Goal: Answer question/provide support

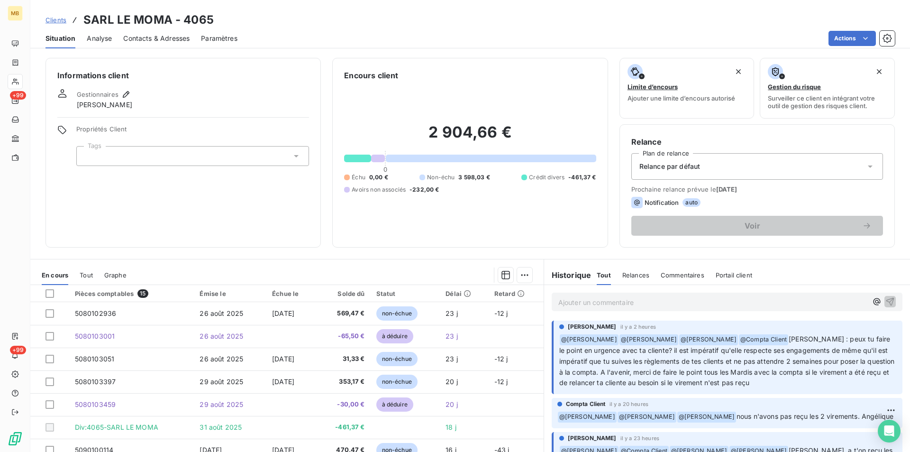
click at [558, 305] on p "Ajouter un commentaire ﻿" at bounding box center [712, 302] width 309 height 12
click at [558, 301] on icon "button" at bounding box center [876, 301] width 9 height 9
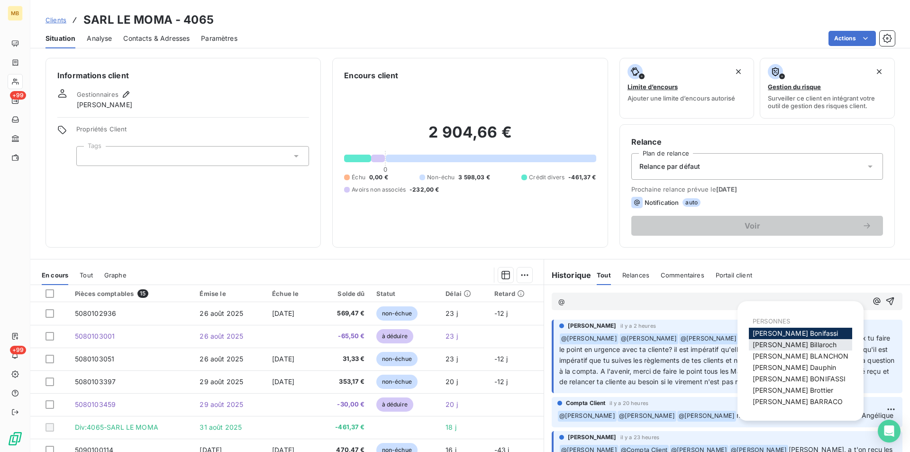
click at [558, 346] on span "[PERSON_NAME]" at bounding box center [795, 344] width 84 height 8
click at [558, 299] on icon "button" at bounding box center [876, 301] width 7 height 7
click at [558, 354] on span "[PERSON_NAME]" at bounding box center [801, 356] width 96 height 8
click at [558, 303] on icon "button" at bounding box center [876, 301] width 9 height 9
click at [558, 378] on span "[PERSON_NAME]" at bounding box center [793, 390] width 81 height 8
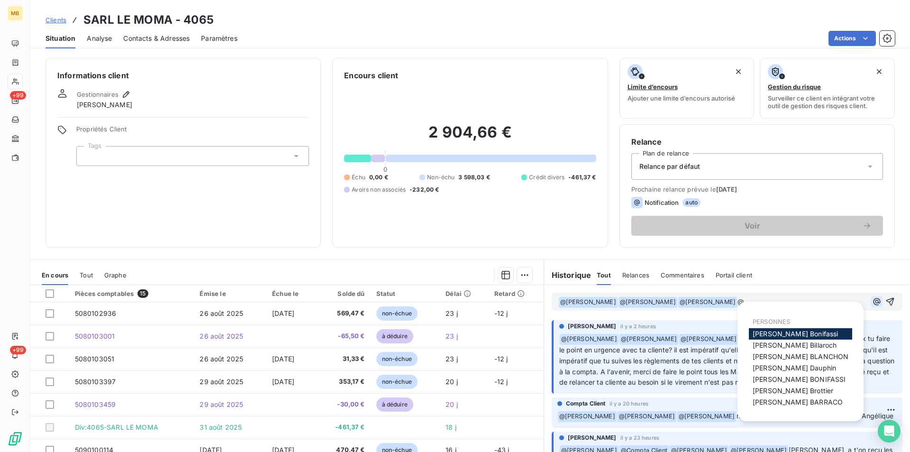
click at [558, 300] on icon "button" at bounding box center [876, 301] width 9 height 9
click at [558, 378] on span "[PERSON_NAME]" at bounding box center [798, 402] width 90 height 8
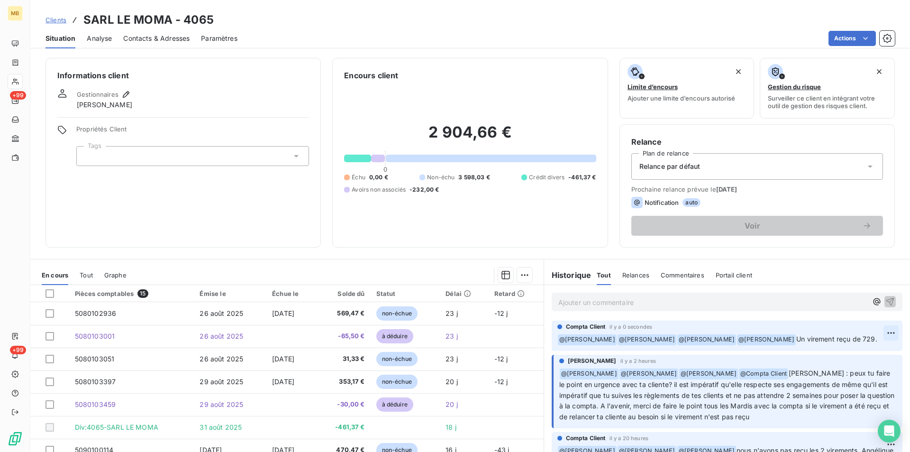
click at [558, 330] on html "MB +99 +99 Clients SARL LE MOMA - 4065 Situation Analyse Contacts & Adresses Pa…" at bounding box center [455, 226] width 910 height 452
click at [558, 359] on div "Editer" at bounding box center [853, 353] width 53 height 15
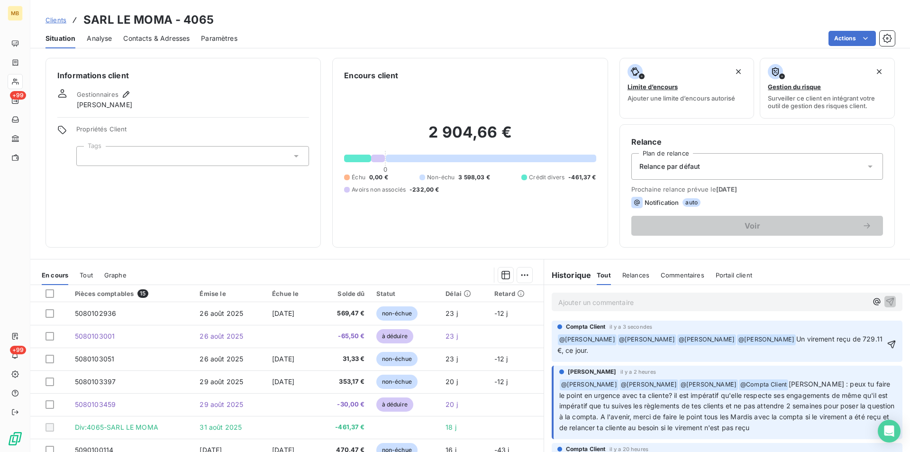
click at [558, 339] on span "Un virement reçu de 729.11 €, ce jour." at bounding box center [720, 344] width 327 height 19
click at [558, 349] on span "Un virement reçu ce jour de 729.11 €, ce jour." at bounding box center [721, 344] width 329 height 19
click at [558, 345] on icon "button" at bounding box center [891, 343] width 9 height 9
